Goal: Task Accomplishment & Management: Manage account settings

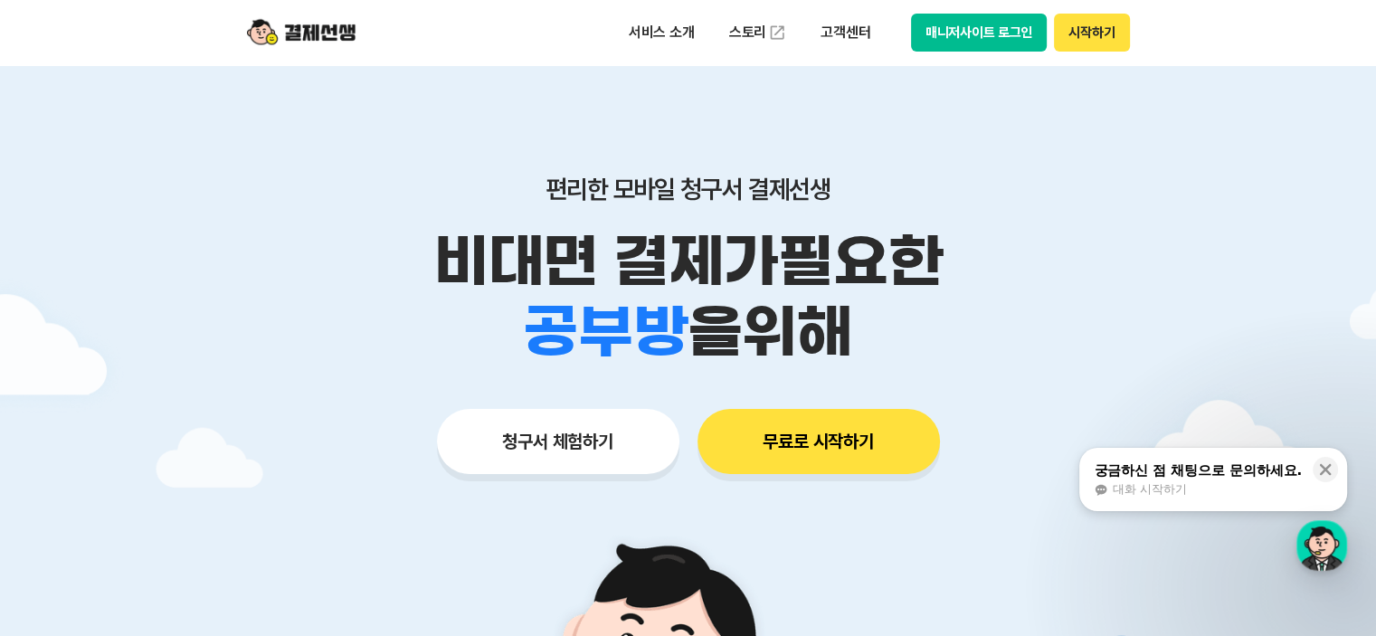
click at [946, 36] on button "매니저사이트 로그인" at bounding box center [979, 33] width 137 height 38
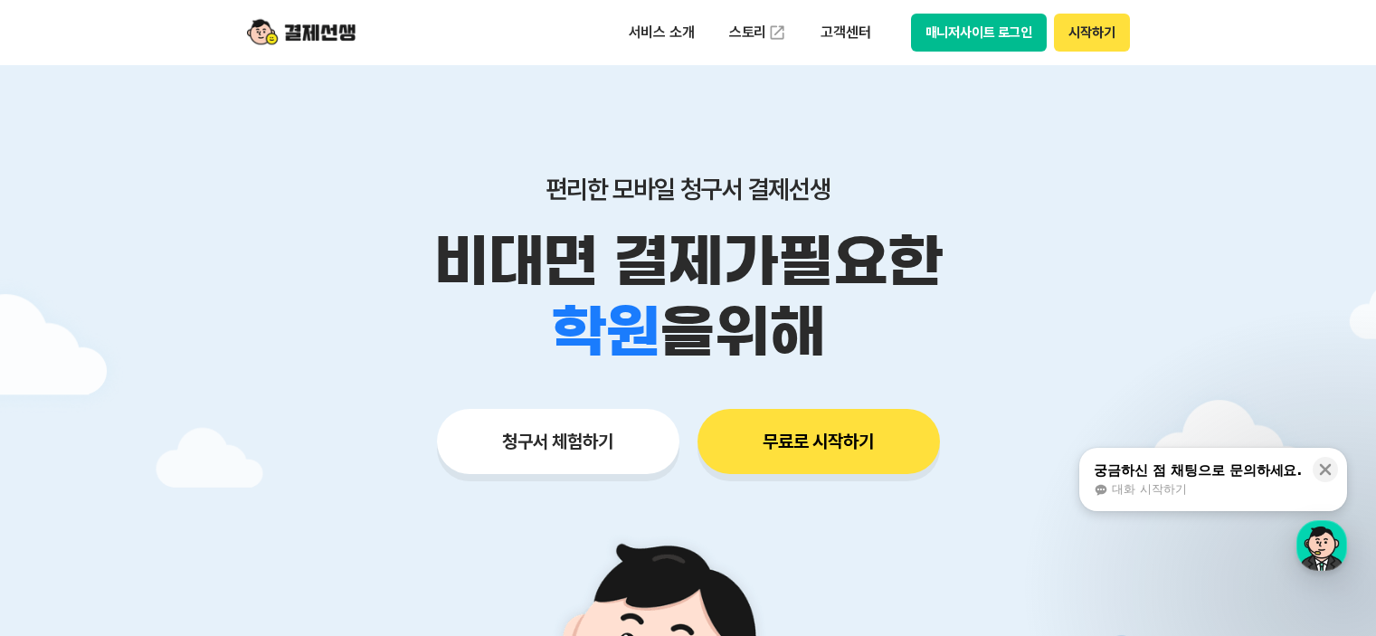
click at [940, 16] on button "매니저사이트 로그인" at bounding box center [979, 33] width 137 height 38
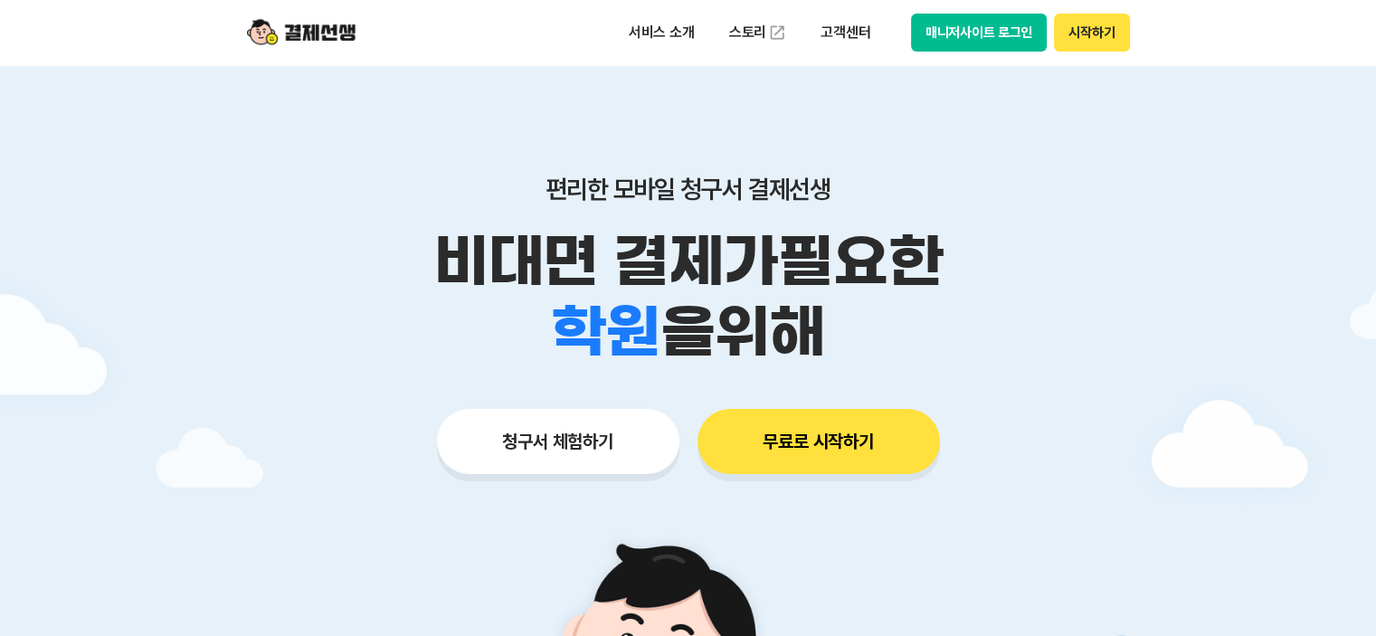
click at [957, 18] on button "매니저사이트 로그인" at bounding box center [979, 33] width 137 height 38
